Goal: Find specific page/section: Find specific page/section

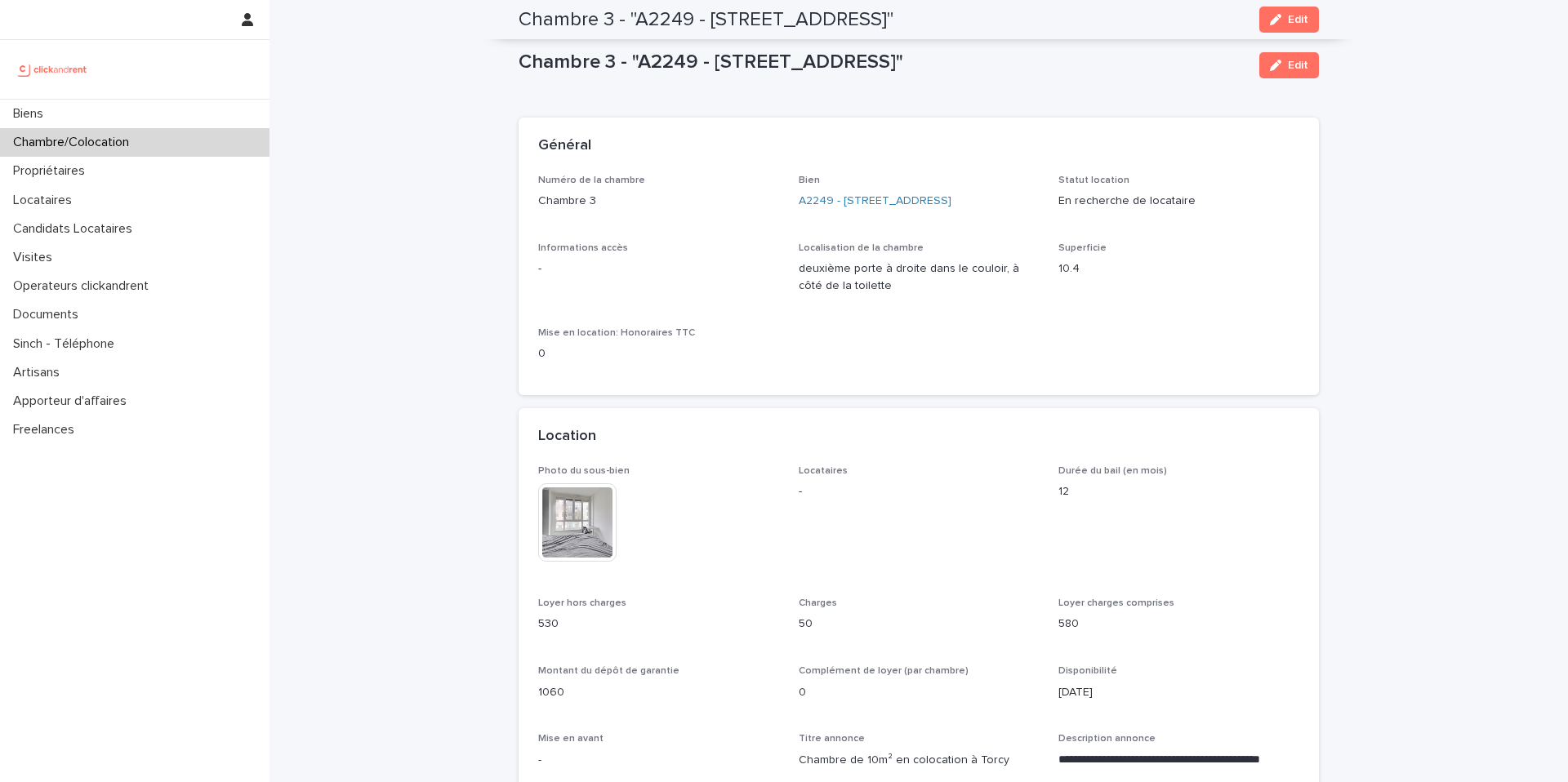
scroll to position [1204, 0]
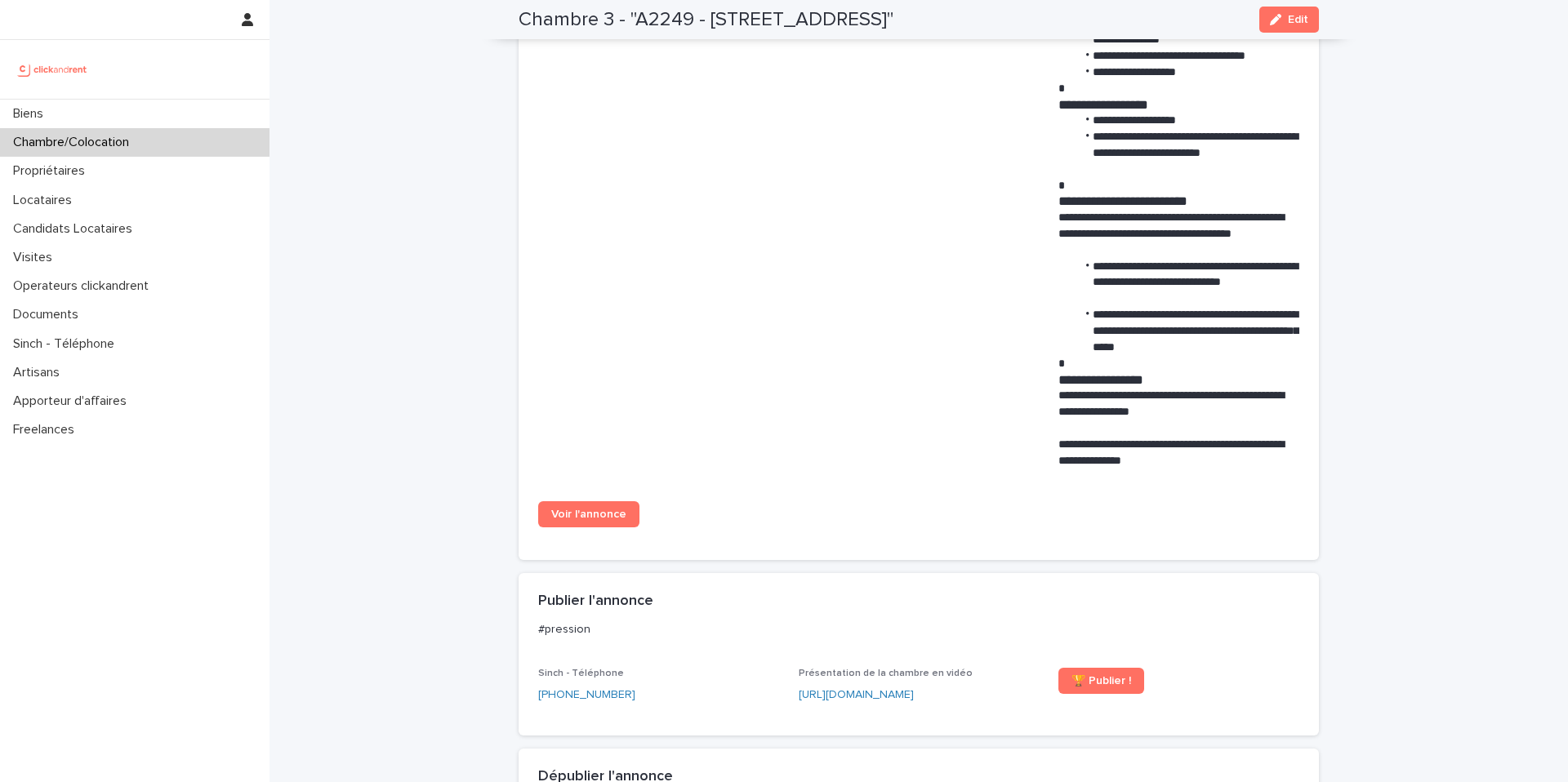
click at [213, 150] on div "Chambre/Colocation" at bounding box center [135, 142] width 270 height 29
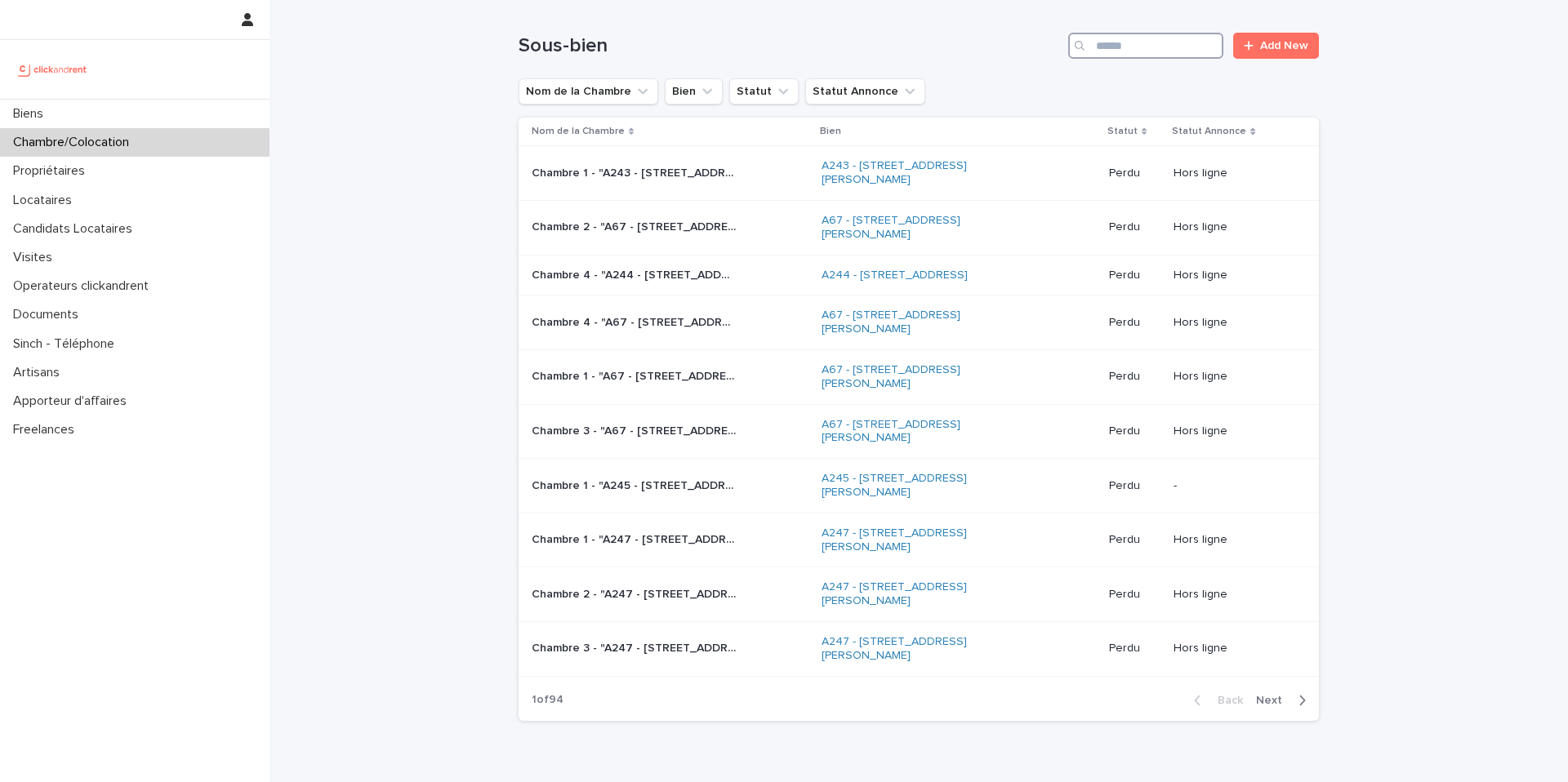
click at [1126, 52] on input "Search" at bounding box center [1146, 46] width 155 height 26
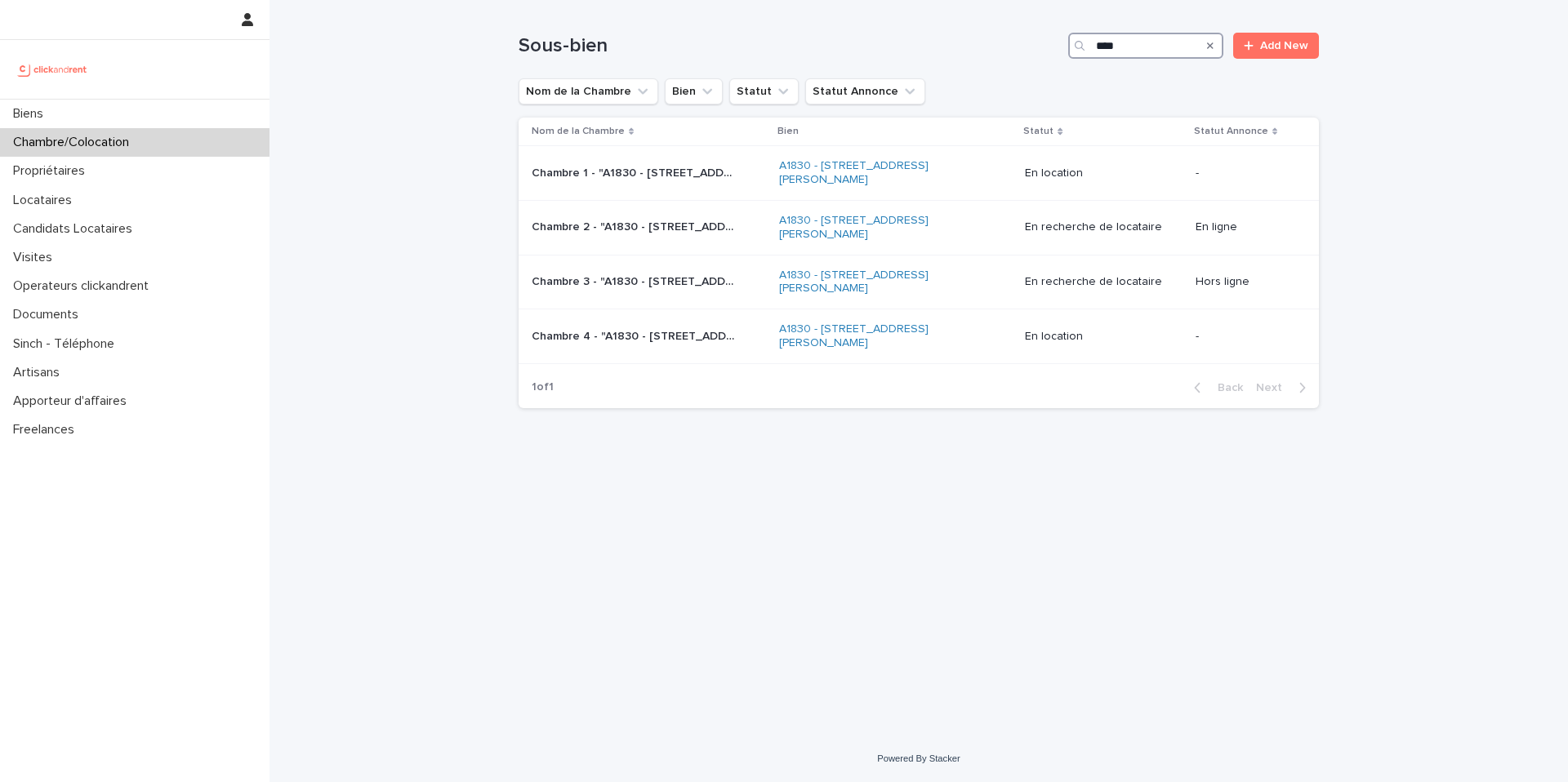
type input "****"
click at [650, 232] on p "Chambre 2 - "A1830 - [STREET_ADDRESS][PERSON_NAME]"" at bounding box center [635, 226] width 208 height 17
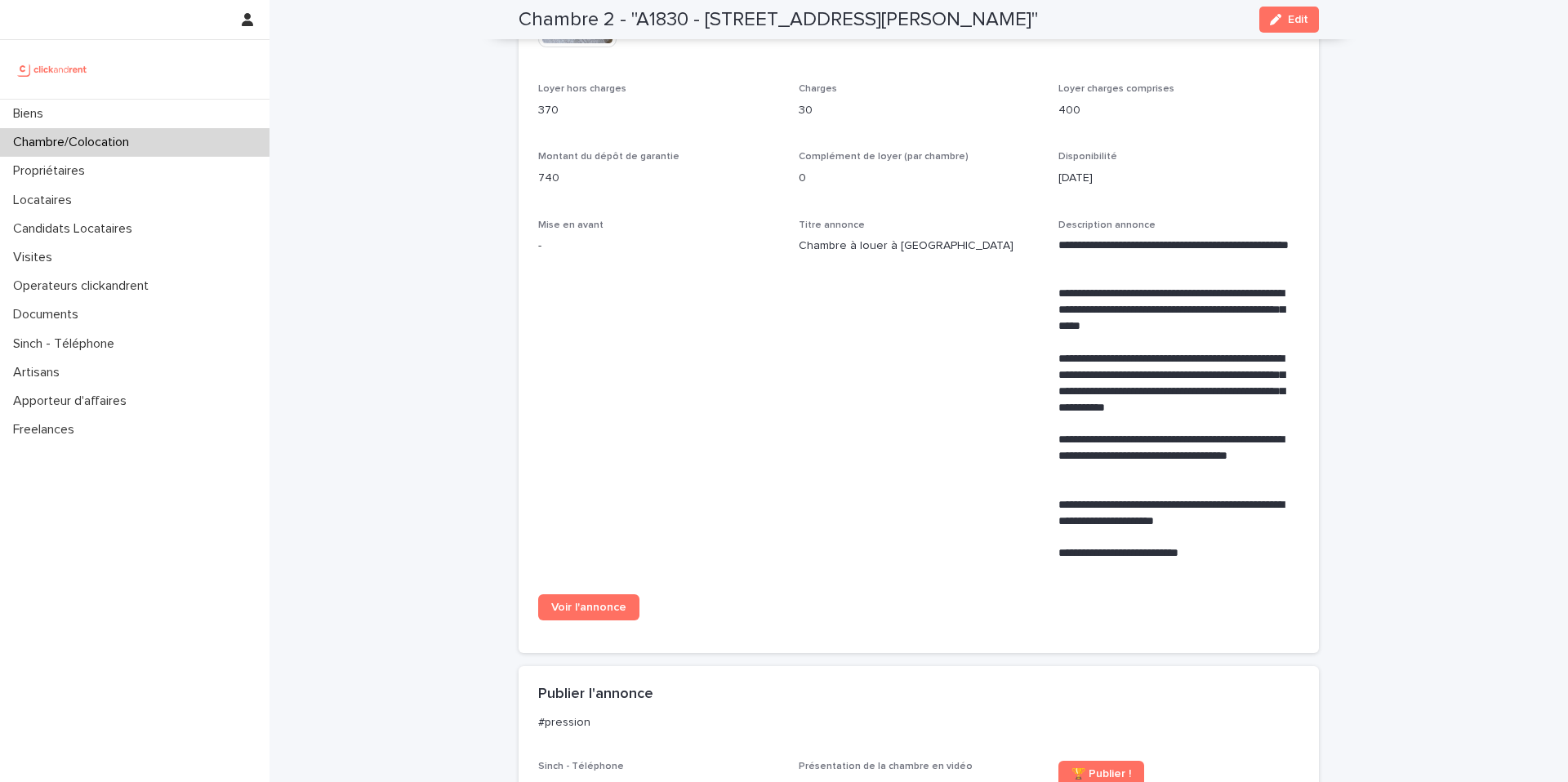
scroll to position [542, 0]
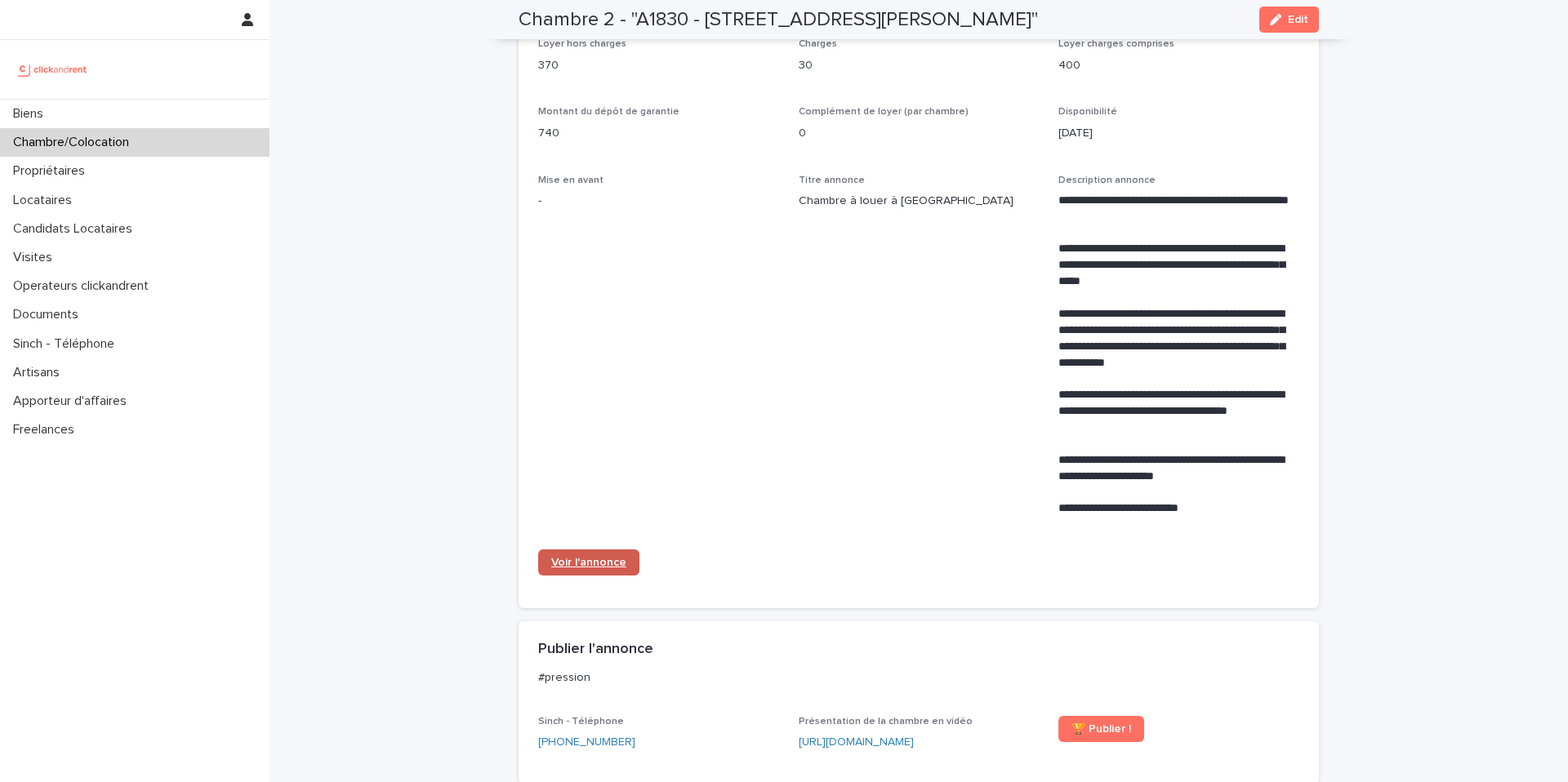
click at [603, 567] on span "Voir l'annonce" at bounding box center [589, 562] width 75 height 11
